Goal: Book appointment/travel/reservation

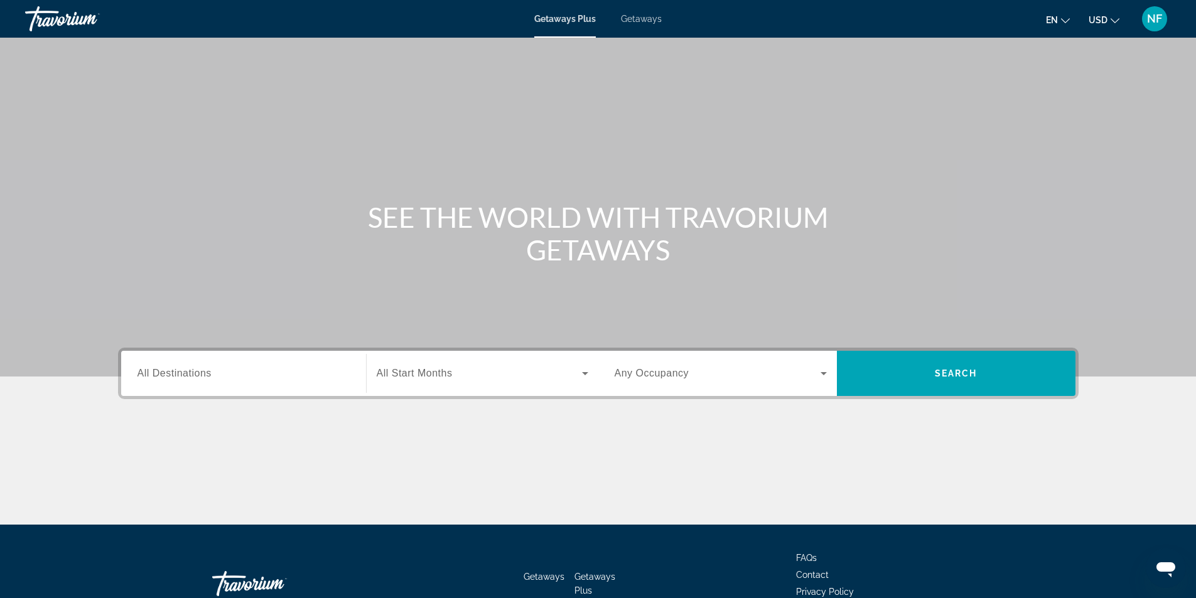
click at [187, 380] on input "Destination All Destinations" at bounding box center [243, 374] width 212 height 15
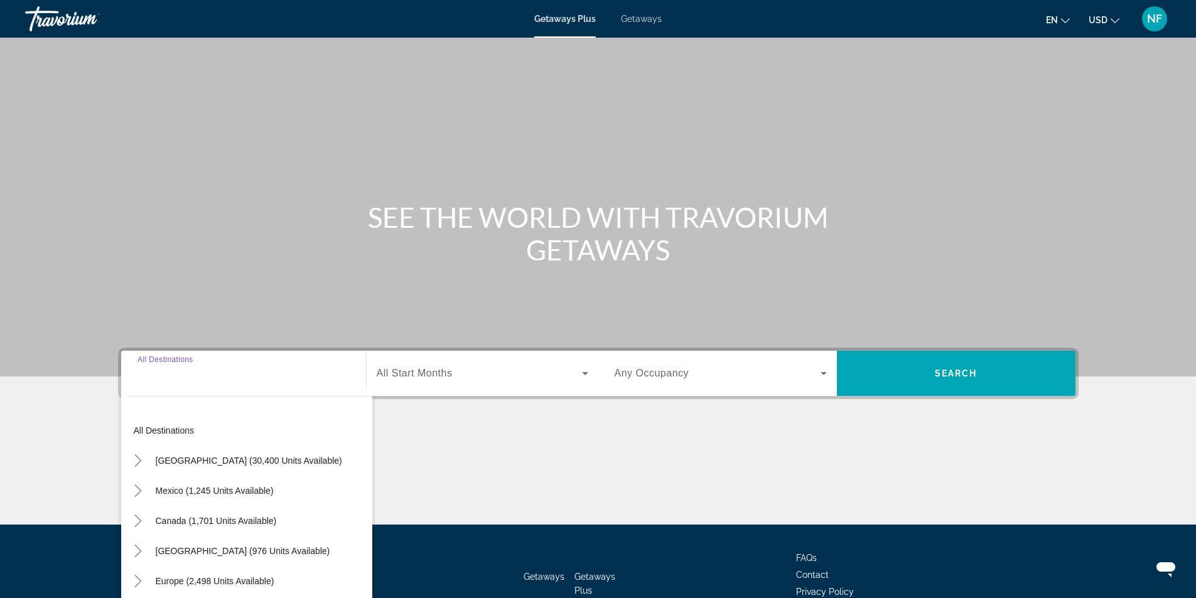
scroll to position [80, 0]
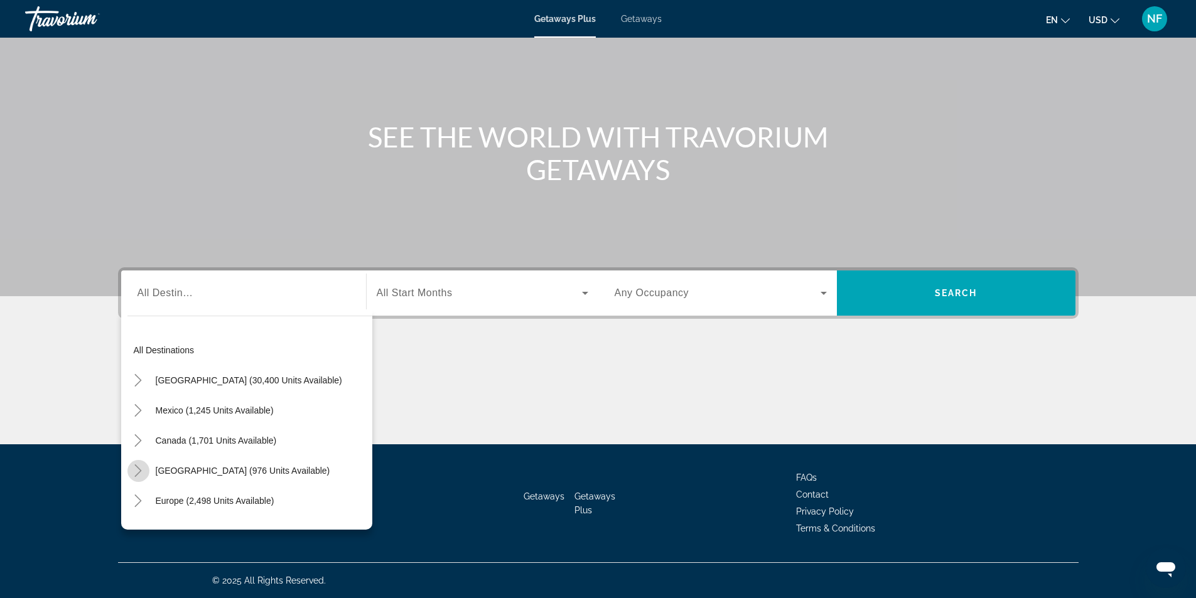
click at [142, 468] on icon "Toggle Caribbean & Atlantic Islands (976 units available)" at bounding box center [138, 470] width 13 height 13
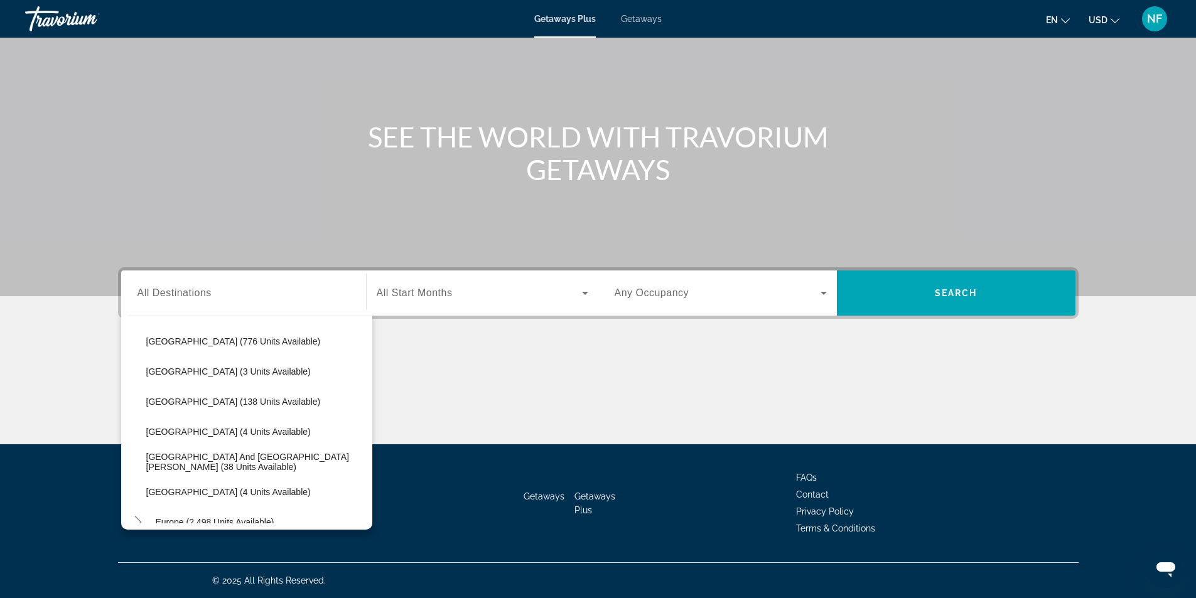
scroll to position [315, 0]
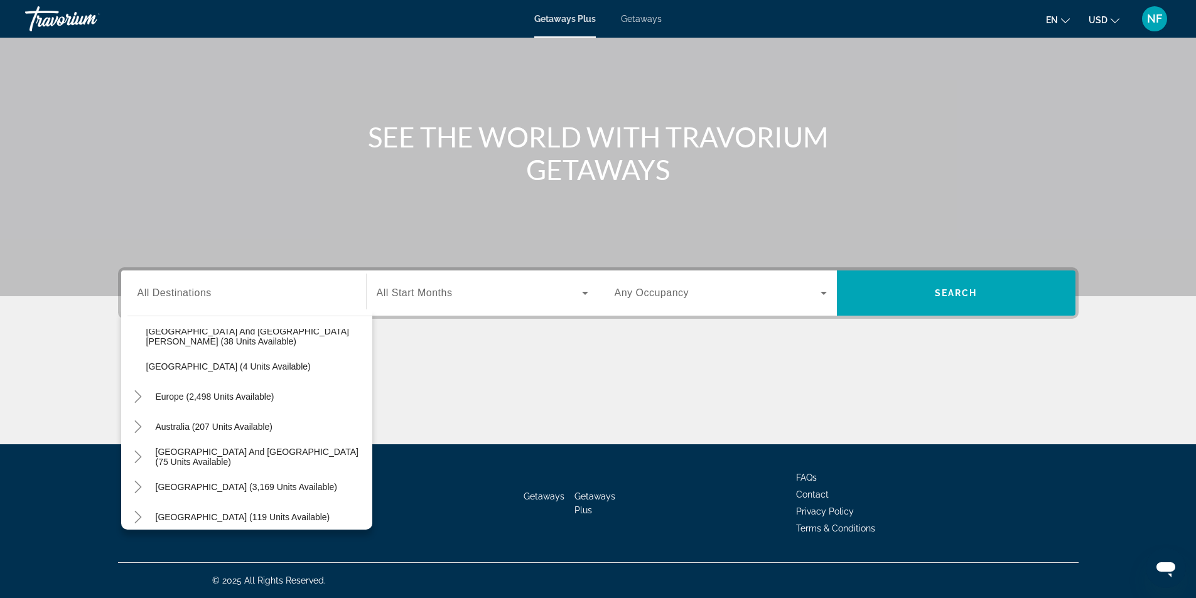
click at [658, 19] on span "Getaways" at bounding box center [641, 19] width 41 height 10
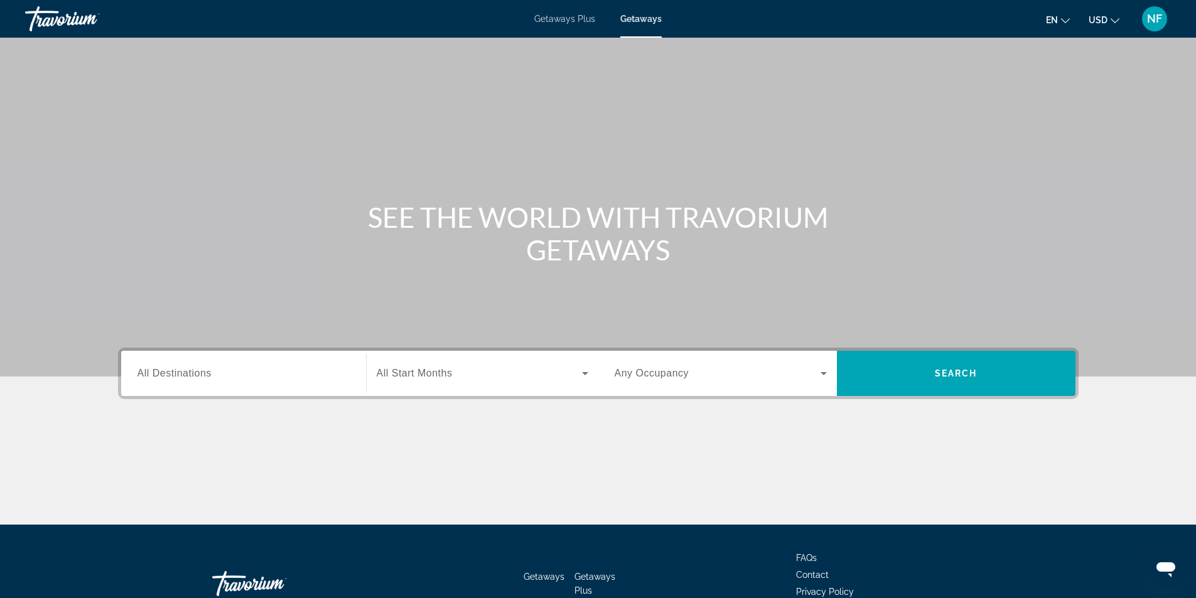
click at [236, 372] on input "Destination All Destinations" at bounding box center [243, 374] width 212 height 15
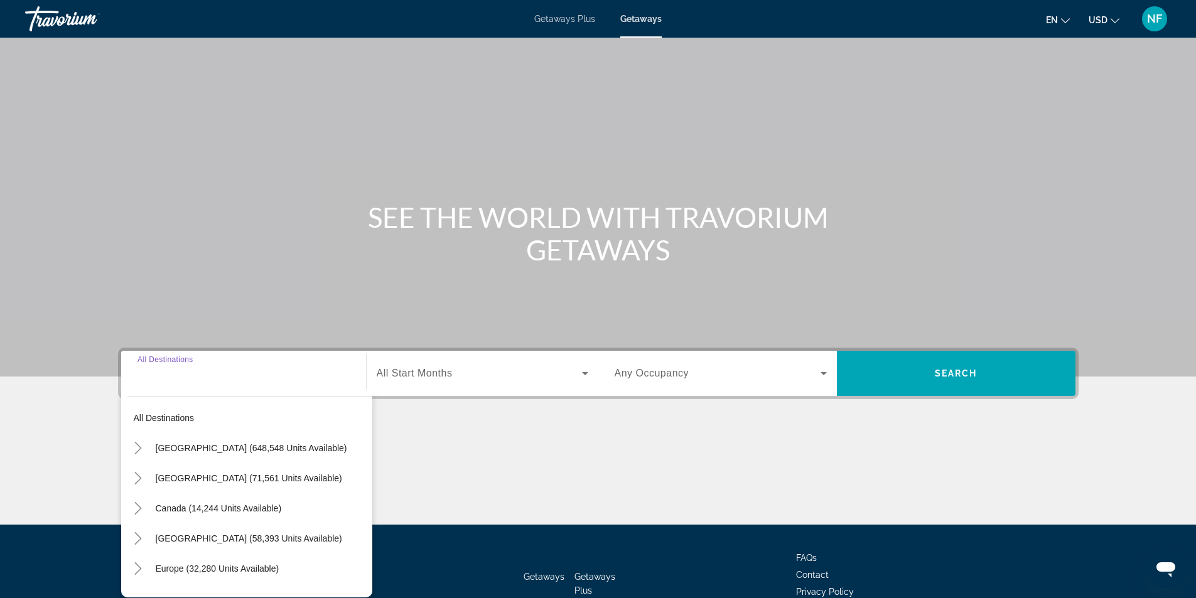
scroll to position [80, 0]
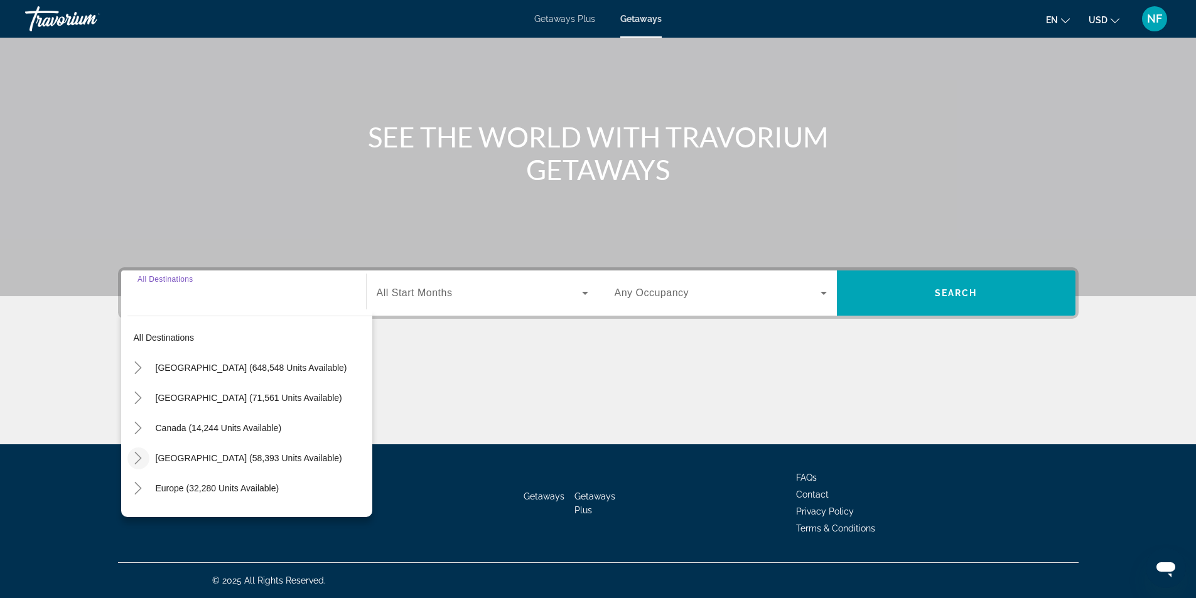
click at [142, 455] on icon "Toggle Caribbean & Atlantic Islands (58,393 units available)" at bounding box center [138, 458] width 13 height 13
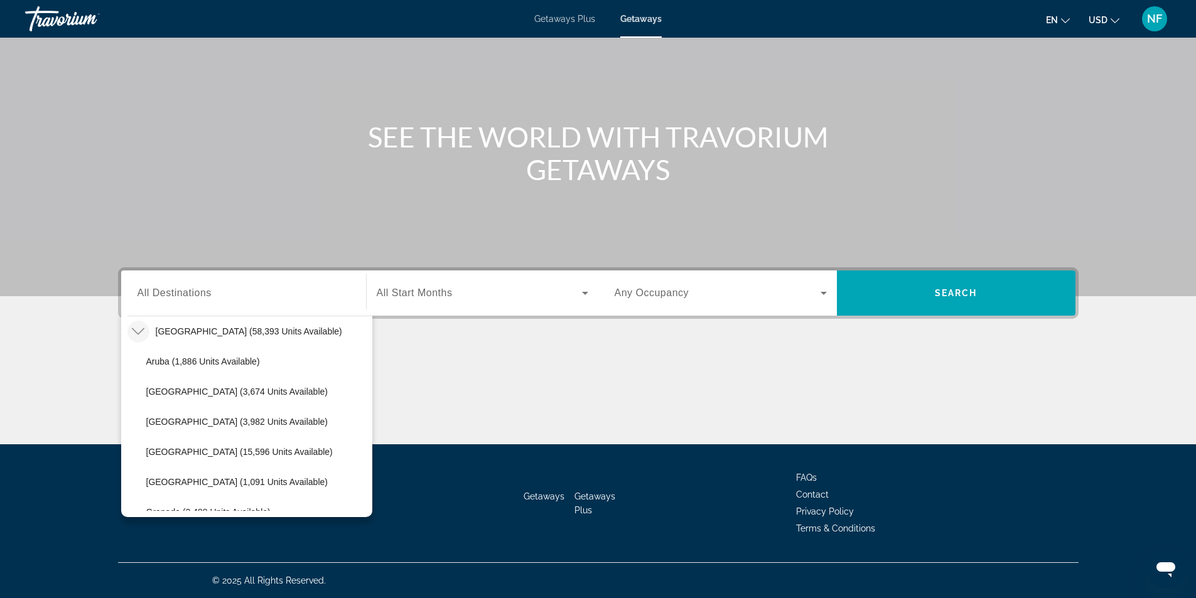
scroll to position [252, 0]
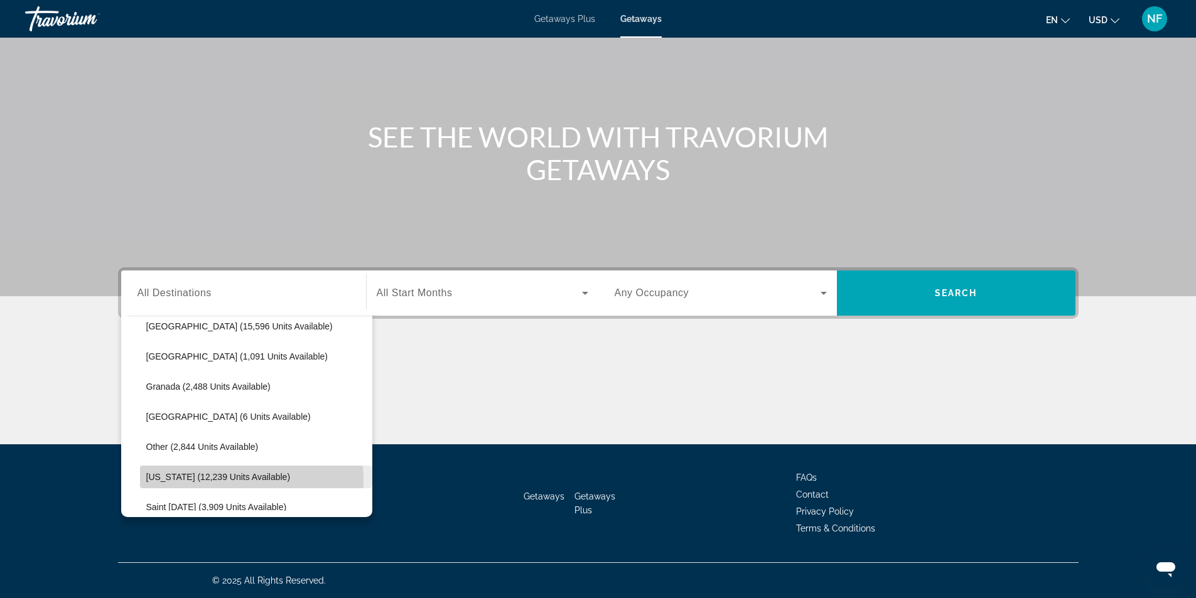
click at [240, 479] on span "[US_STATE] (12,239 units available)" at bounding box center [218, 477] width 144 height 10
type input "**********"
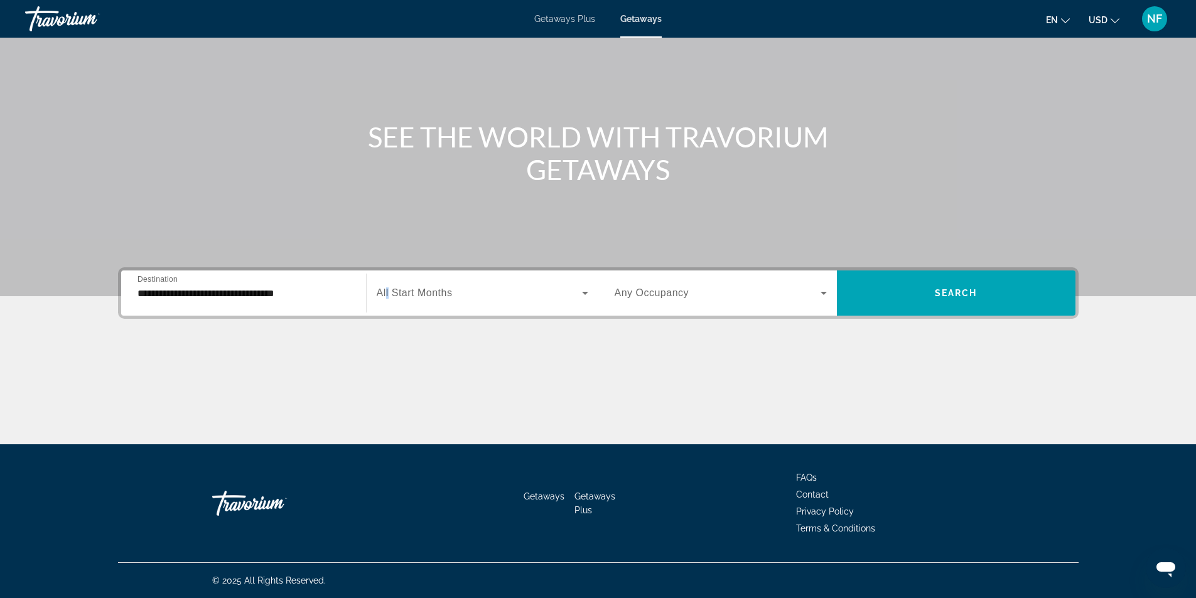
click at [390, 298] on label "Start Month All Start Months" at bounding box center [415, 292] width 76 height 11
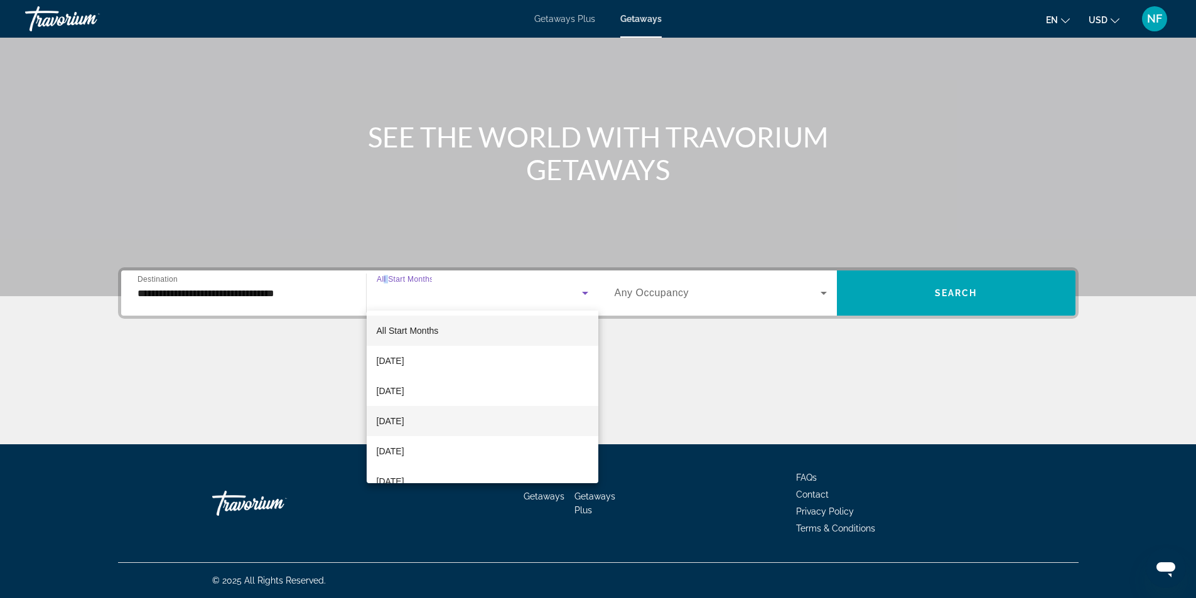
click at [404, 422] on span "[DATE]" at bounding box center [391, 421] width 28 height 15
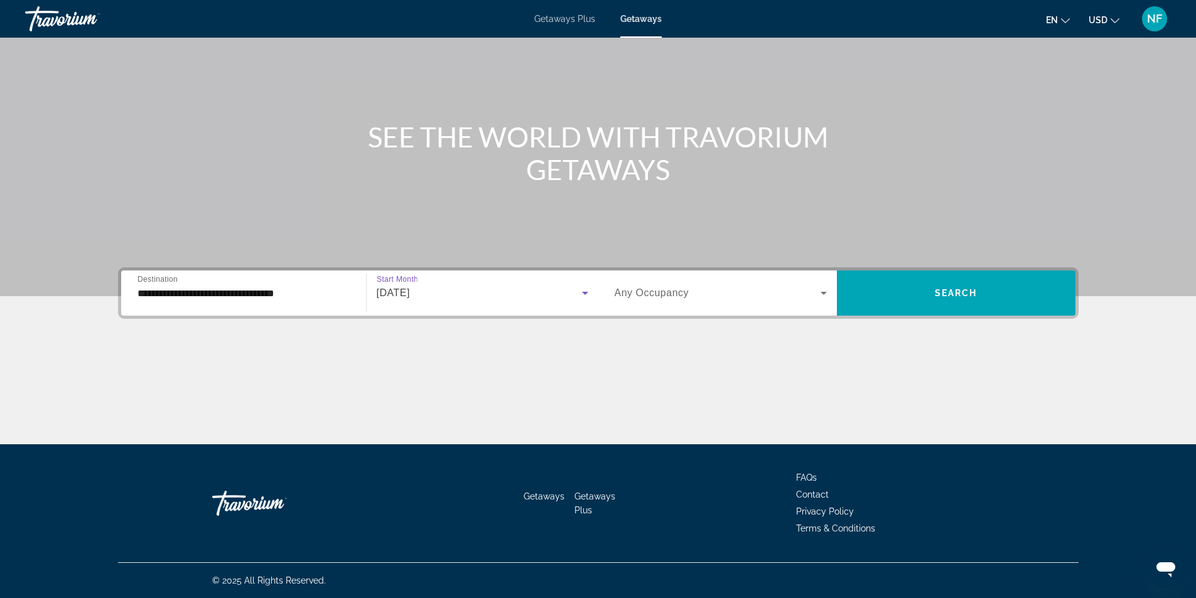
click at [609, 300] on div "Occupancy Any Occupancy" at bounding box center [720, 293] width 232 height 35
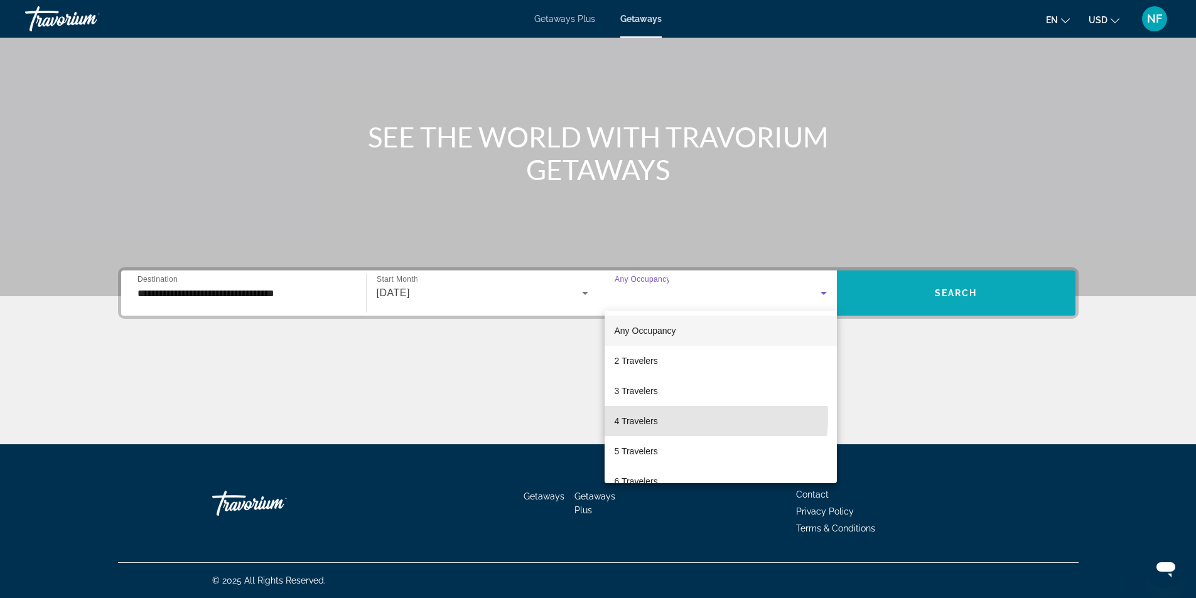
drag, startPoint x: 643, startPoint y: 416, endPoint x: 893, endPoint y: 284, distance: 282.7
click at [645, 417] on span "4 Travelers" at bounding box center [635, 421] width 43 height 15
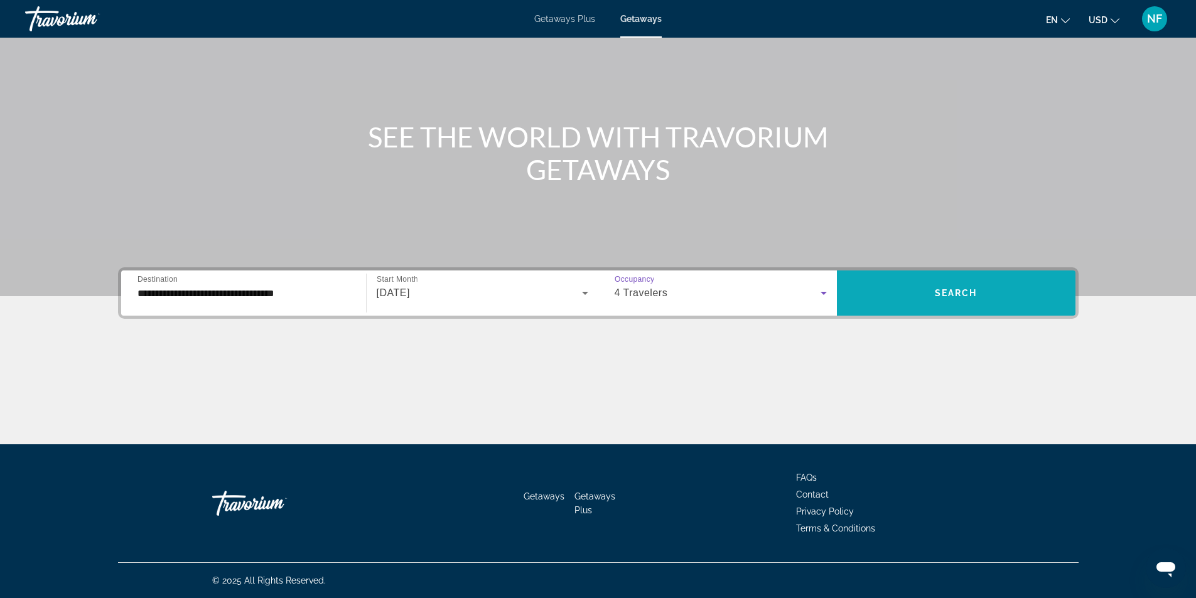
click at [942, 294] on span "Search" at bounding box center [956, 293] width 43 height 10
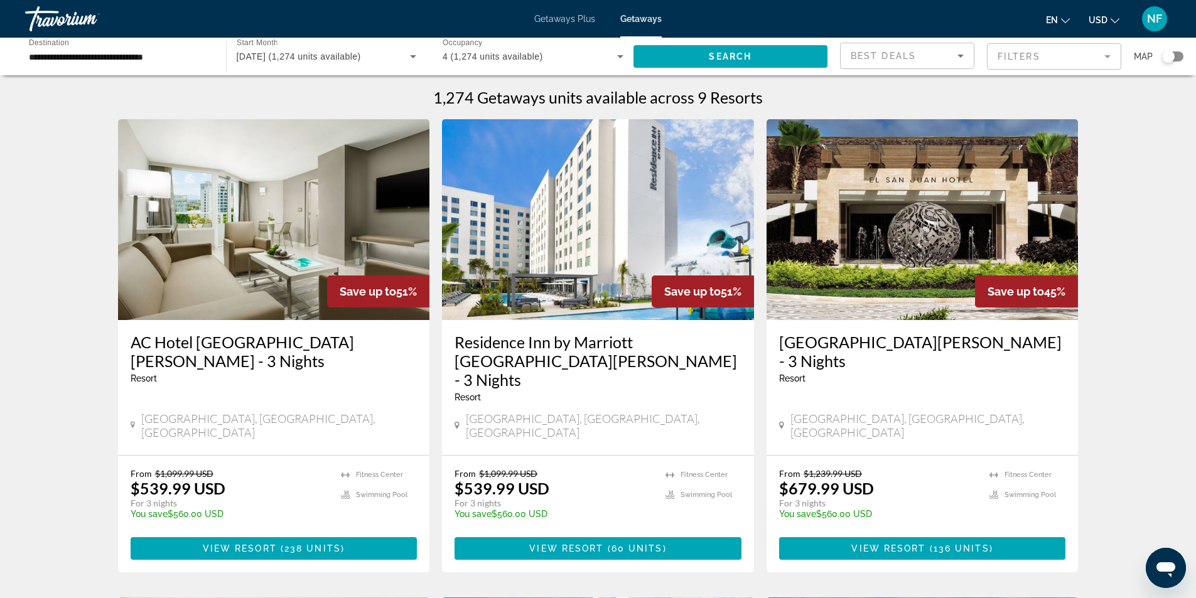
click at [554, 21] on span "Getaways Plus" at bounding box center [564, 19] width 61 height 10
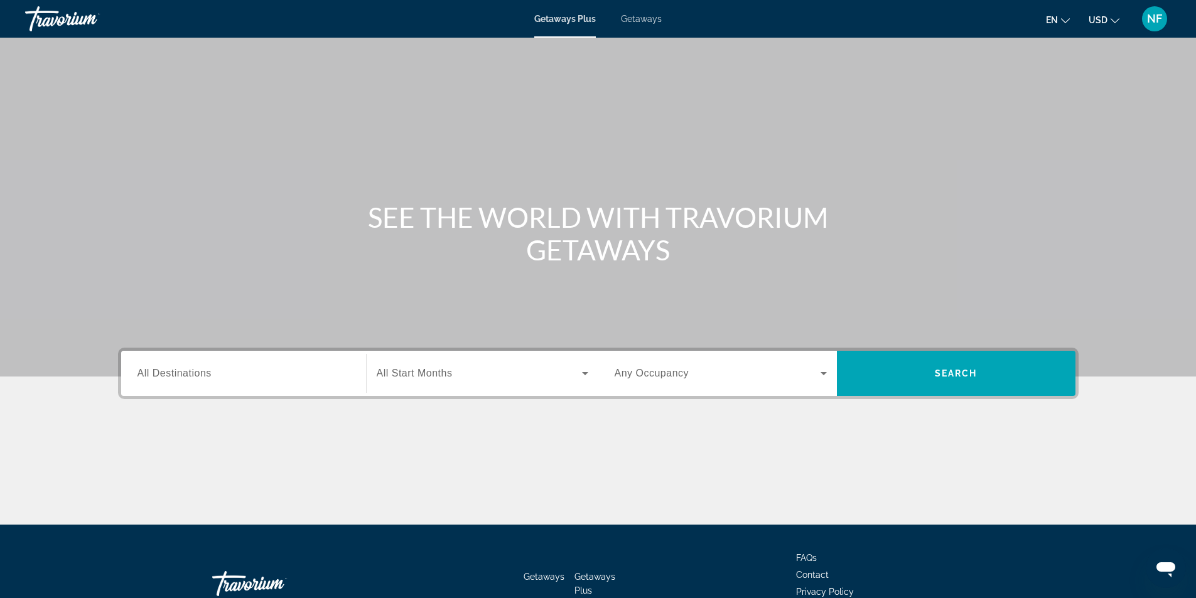
click at [243, 370] on input "Destination All Destinations" at bounding box center [243, 374] width 212 height 15
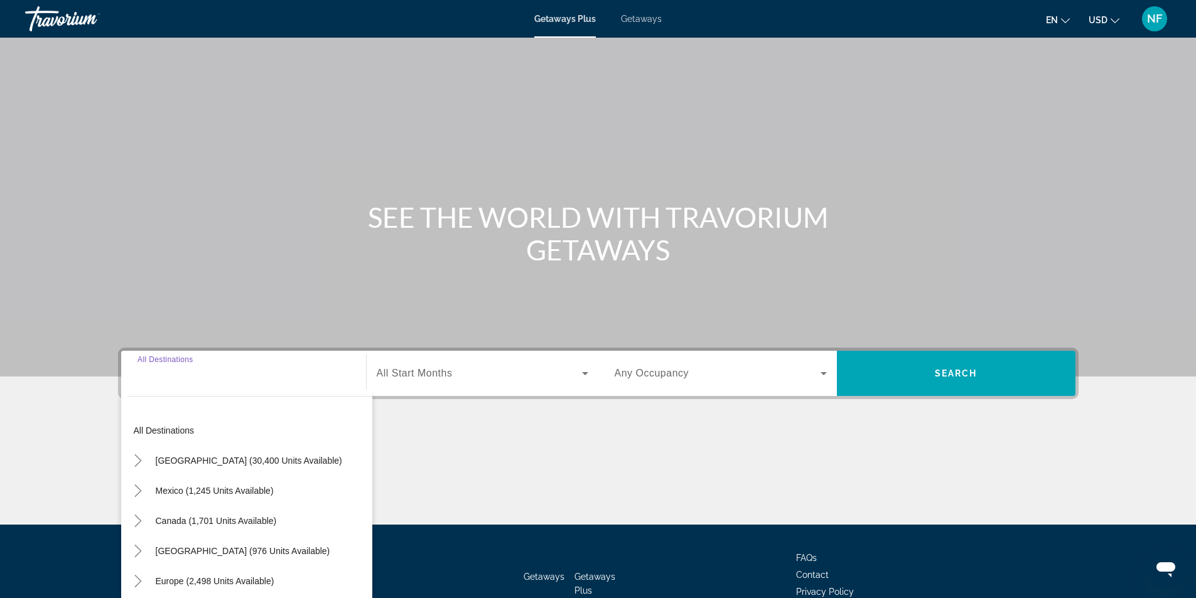
scroll to position [80, 0]
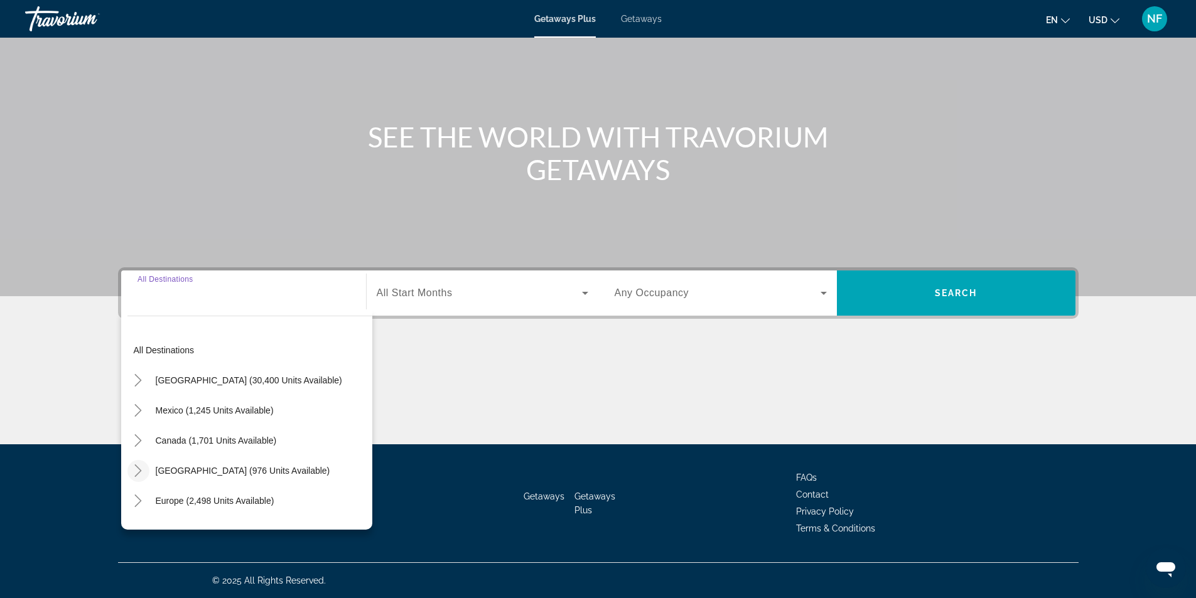
click at [139, 468] on icon "Toggle Caribbean & Atlantic Islands (976 units available)" at bounding box center [138, 470] width 13 height 13
